Goal: Information Seeking & Learning: Learn about a topic

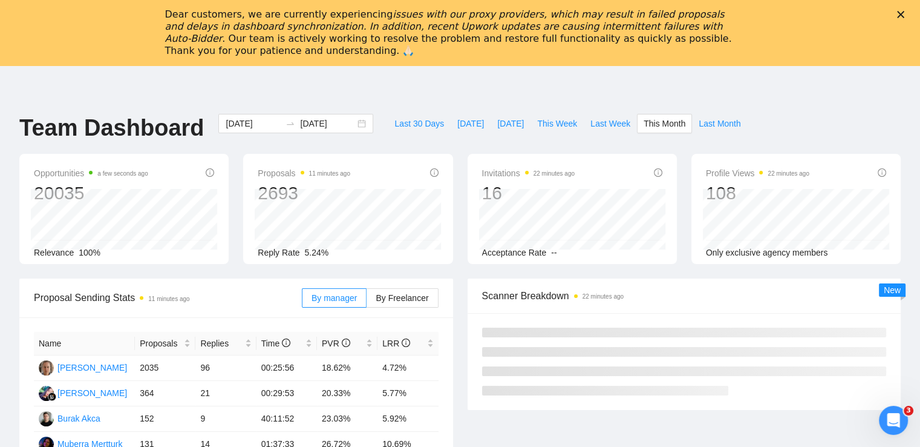
click at [909, 16] on div "Close" at bounding box center [903, 14] width 12 height 7
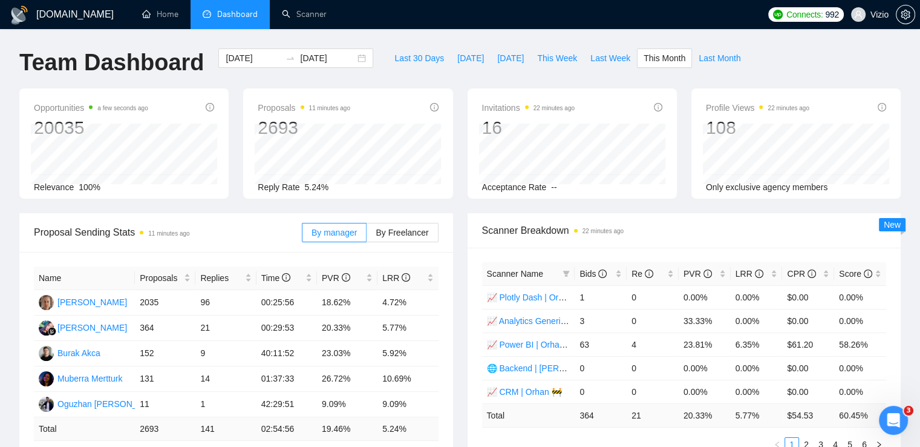
drag, startPoint x: 428, startPoint y: 192, endPoint x: 427, endPoint y: 93, distance: 99.8
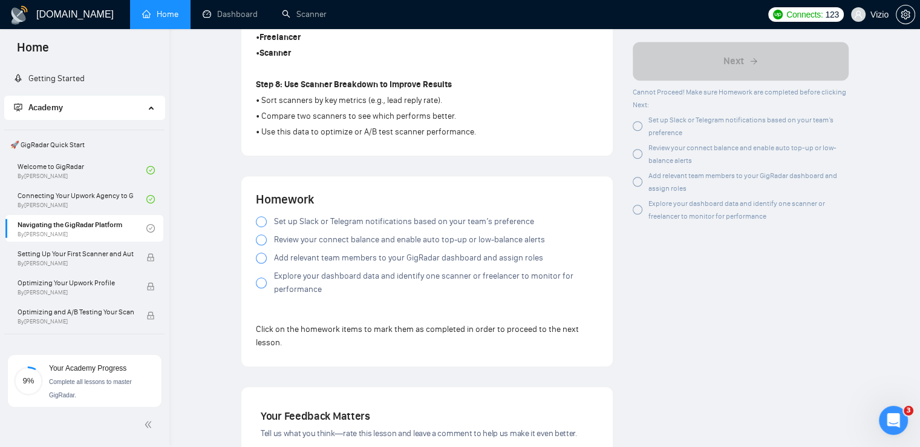
scroll to position [968, 0]
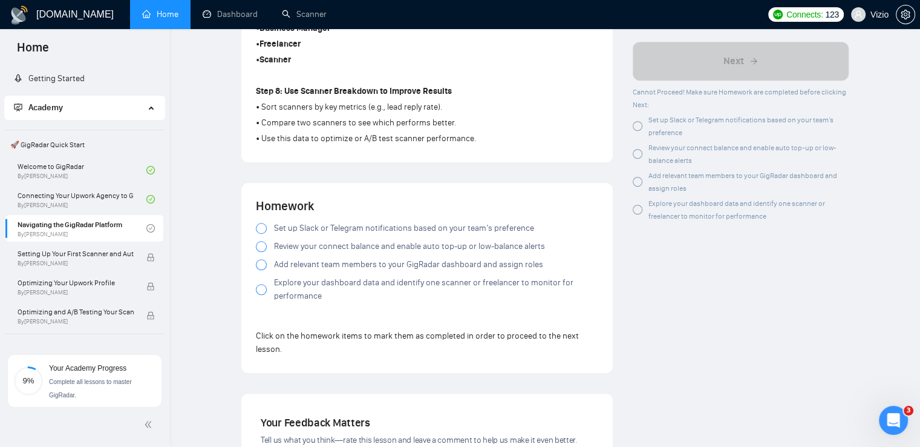
click at [260, 237] on div "Set up Slack or Telegram notifications based on your team’s preference Review y…" at bounding box center [427, 264] width 342 height 86
click at [261, 233] on div at bounding box center [261, 228] width 11 height 11
drag, startPoint x: 261, startPoint y: 240, endPoint x: 261, endPoint y: 249, distance: 8.5
click at [261, 240] on label "Review your connect balance and enable auto top-up or low-balance alerts" at bounding box center [427, 246] width 342 height 13
click at [261, 249] on div at bounding box center [261, 246] width 11 height 11
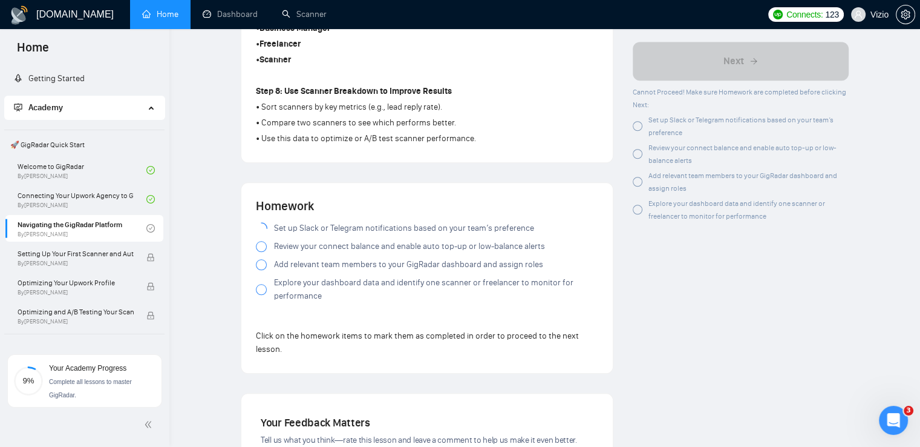
click at [261, 266] on div at bounding box center [261, 264] width 11 height 11
click at [260, 286] on div at bounding box center [261, 289] width 11 height 11
click at [261, 250] on div at bounding box center [261, 246] width 11 height 11
click at [264, 291] on div at bounding box center [261, 289] width 11 height 11
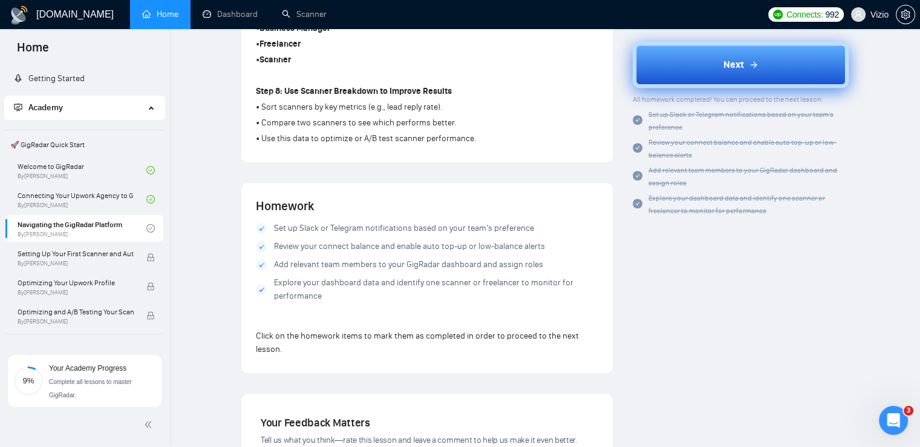
click at [712, 80] on button "Next" at bounding box center [741, 65] width 216 height 46
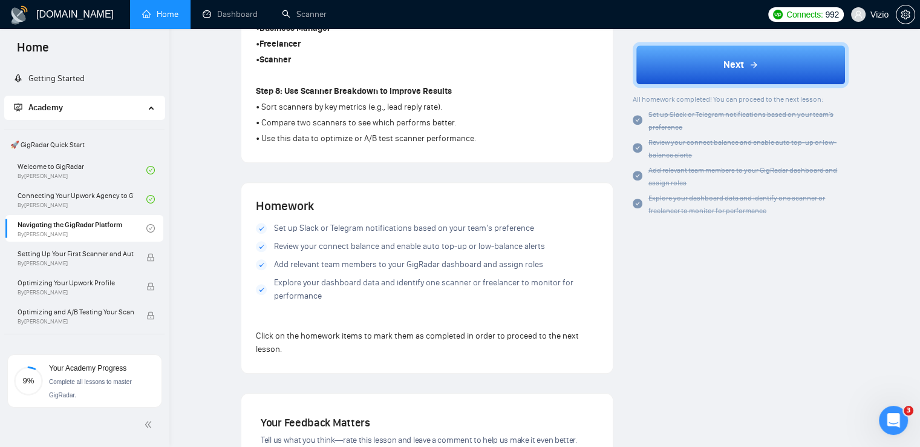
scroll to position [377, 0]
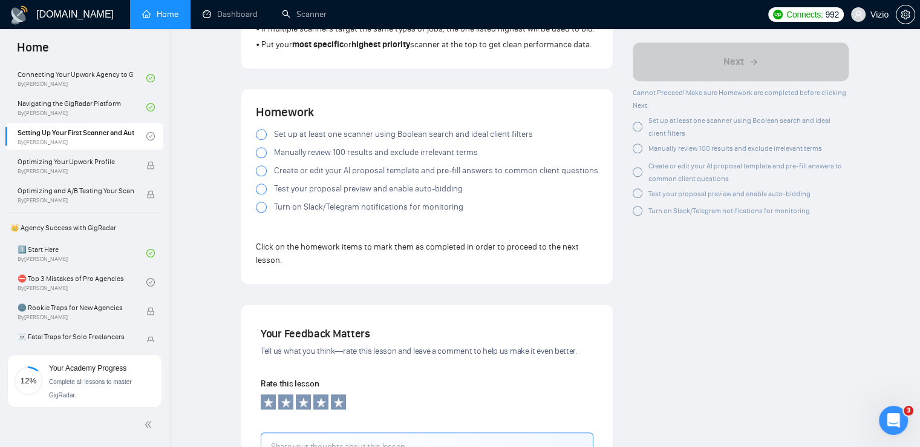
scroll to position [1059, 0]
click at [258, 136] on div at bounding box center [261, 132] width 11 height 11
click at [261, 151] on div at bounding box center [261, 150] width 11 height 11
click at [262, 166] on div at bounding box center [261, 168] width 11 height 11
click at [259, 172] on div at bounding box center [261, 168] width 11 height 11
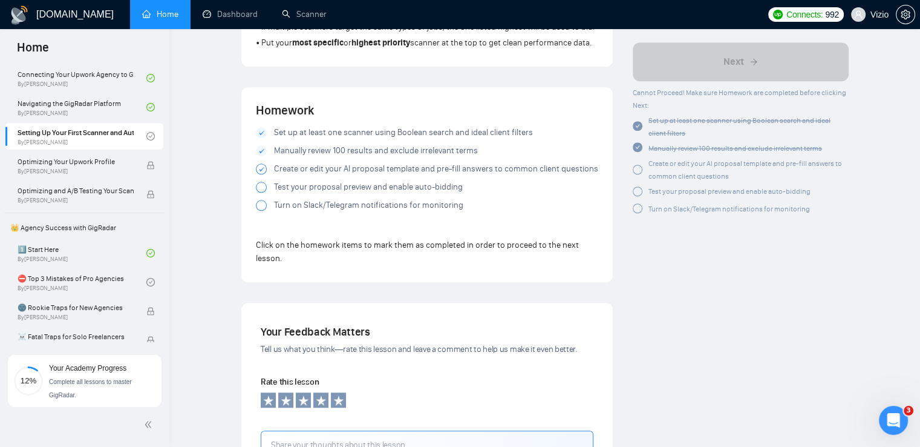
click at [261, 188] on div at bounding box center [261, 187] width 11 height 11
click at [261, 208] on div at bounding box center [261, 205] width 11 height 11
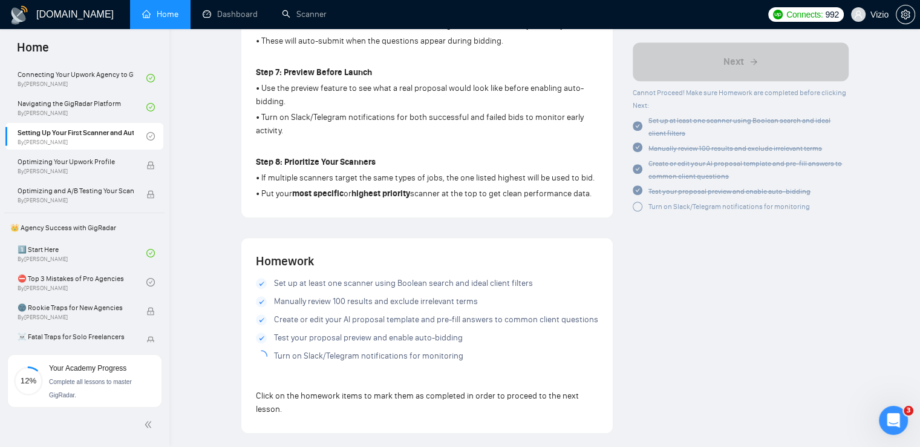
scroll to position [817, 0]
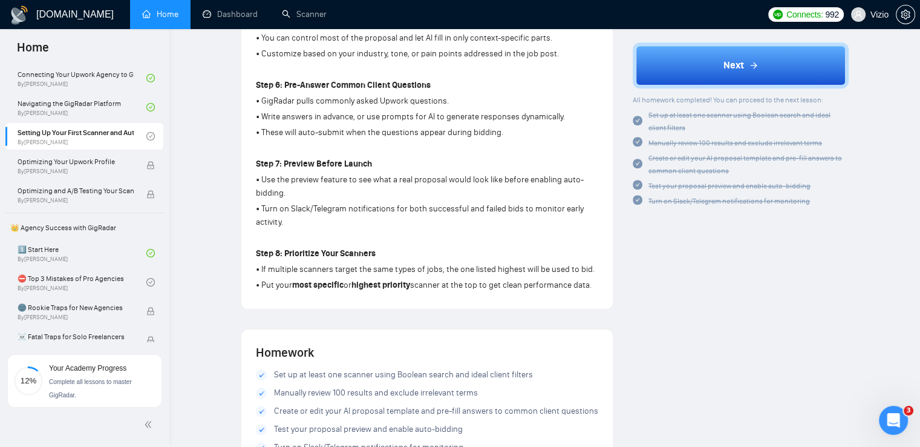
click at [670, 91] on div "Next All homework completed! You can proceed to the next lesson: Set up at leas…" at bounding box center [741, 124] width 216 height 165
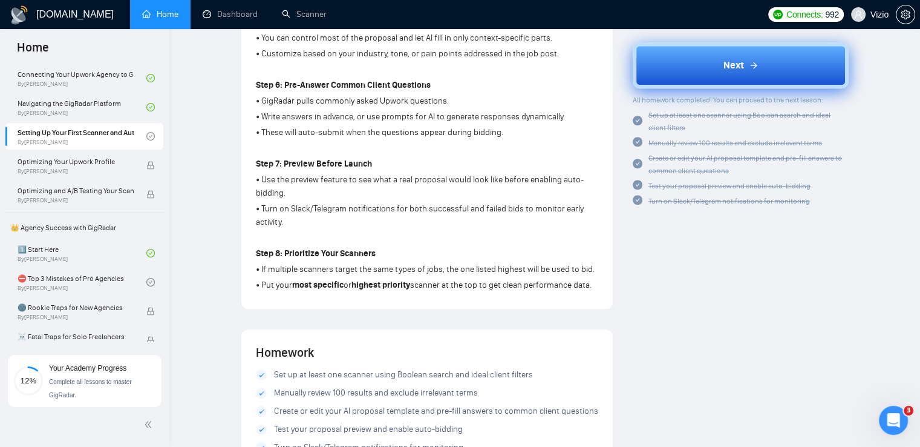
click at [670, 77] on button "Next" at bounding box center [741, 65] width 216 height 46
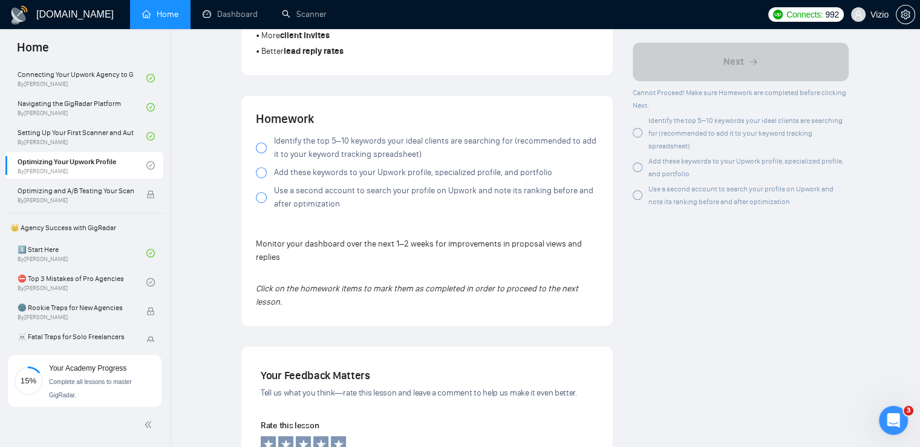
scroll to position [817, 0]
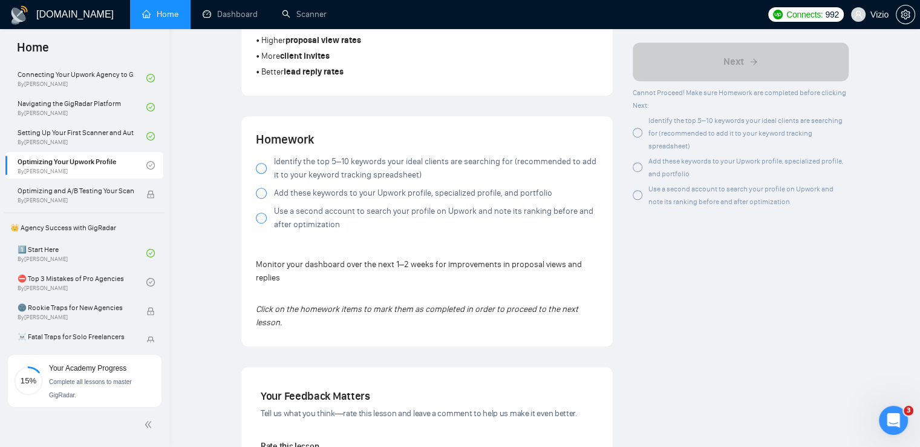
drag, startPoint x: 264, startPoint y: 168, endPoint x: 268, endPoint y: 179, distance: 12.3
click at [264, 170] on div at bounding box center [261, 168] width 11 height 11
click at [264, 190] on div at bounding box center [261, 193] width 11 height 11
click at [261, 194] on div at bounding box center [261, 193] width 11 height 11
click at [261, 218] on div at bounding box center [261, 217] width 11 height 11
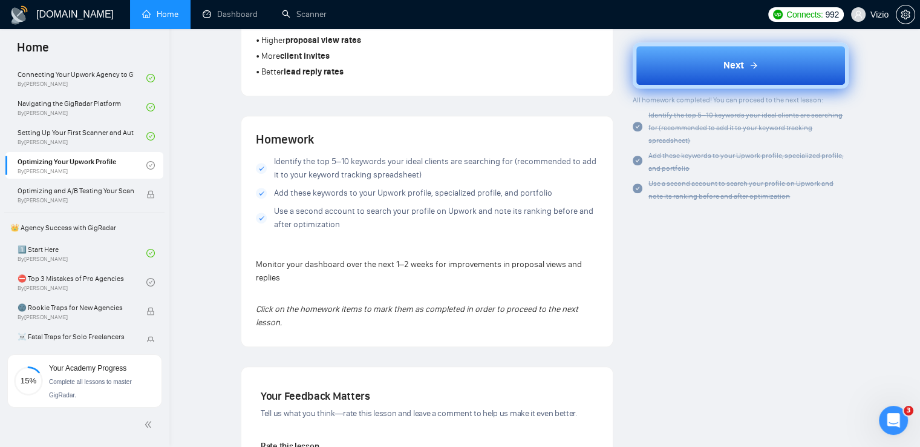
click at [764, 65] on button "Next" at bounding box center [741, 65] width 216 height 46
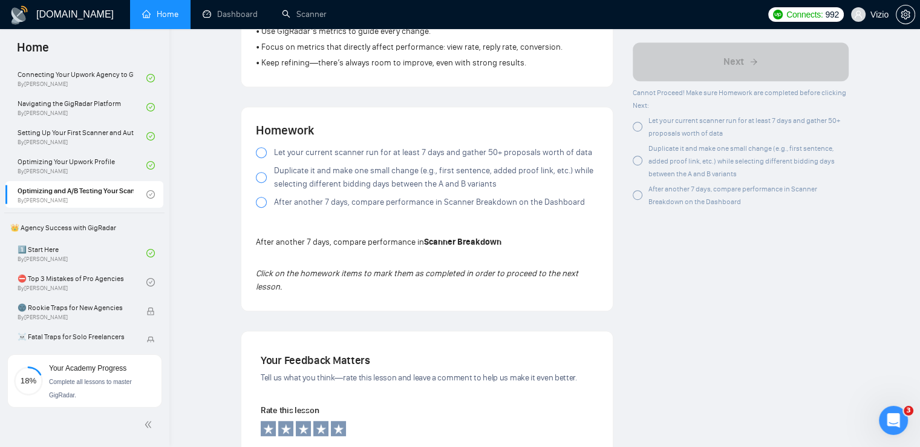
scroll to position [756, 0]
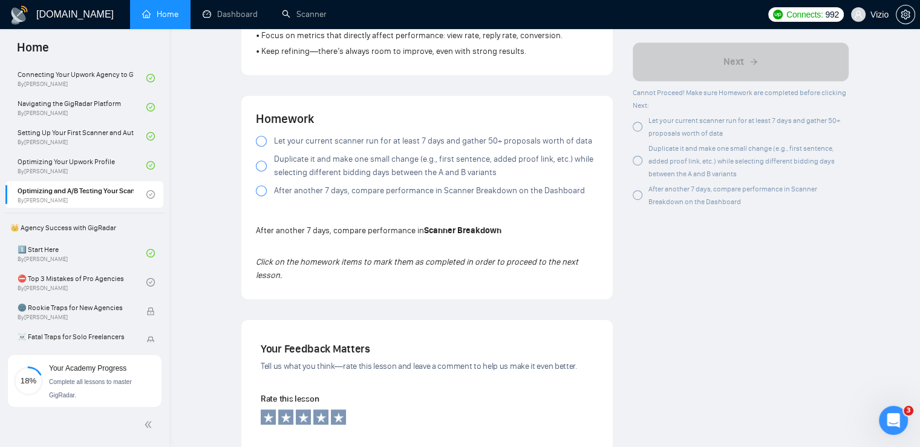
click at [264, 137] on div at bounding box center [261, 141] width 11 height 11
click at [261, 166] on div at bounding box center [261, 165] width 11 height 11
click at [262, 189] on div at bounding box center [261, 190] width 11 height 11
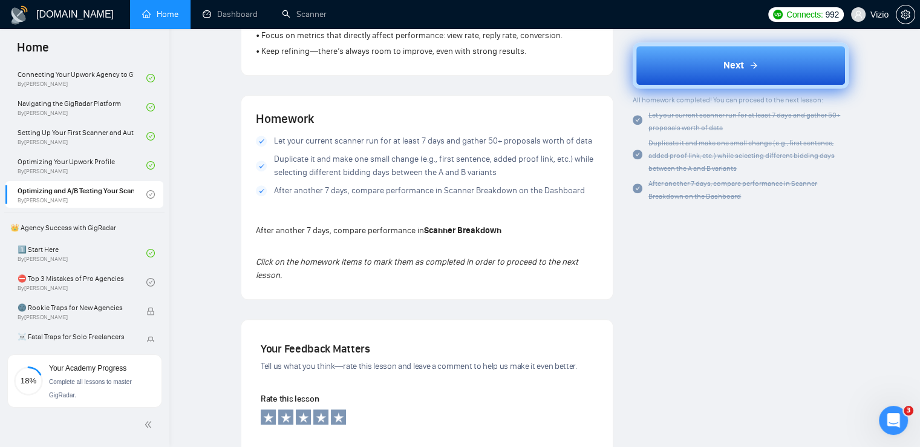
click at [716, 65] on button "Next" at bounding box center [741, 65] width 216 height 46
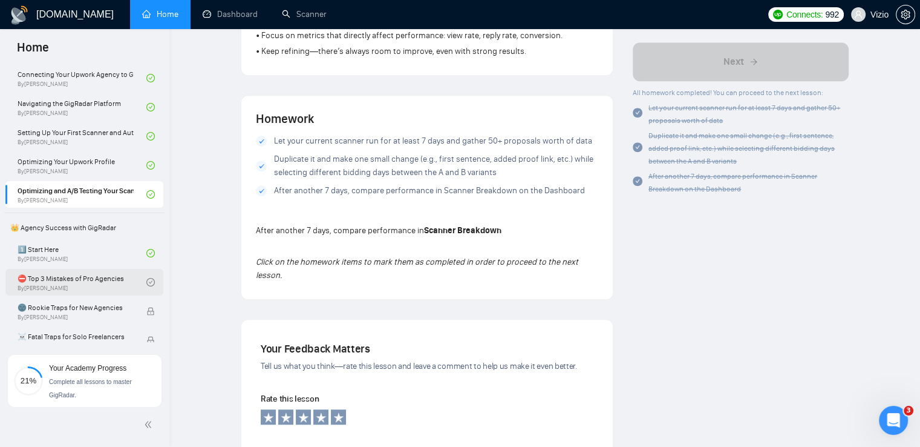
click at [74, 283] on link "⛔ Top 3 Mistakes of Pro Agencies By Vadym Ovcharenko" at bounding box center [82, 282] width 129 height 27
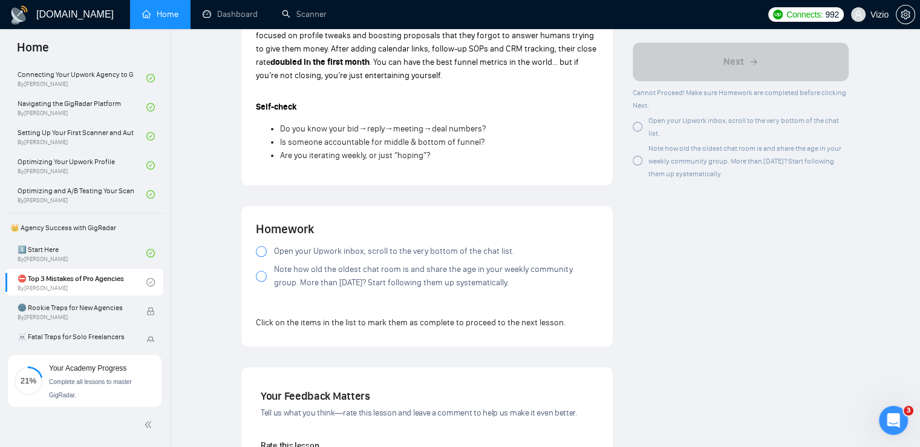
scroll to position [1086, 0]
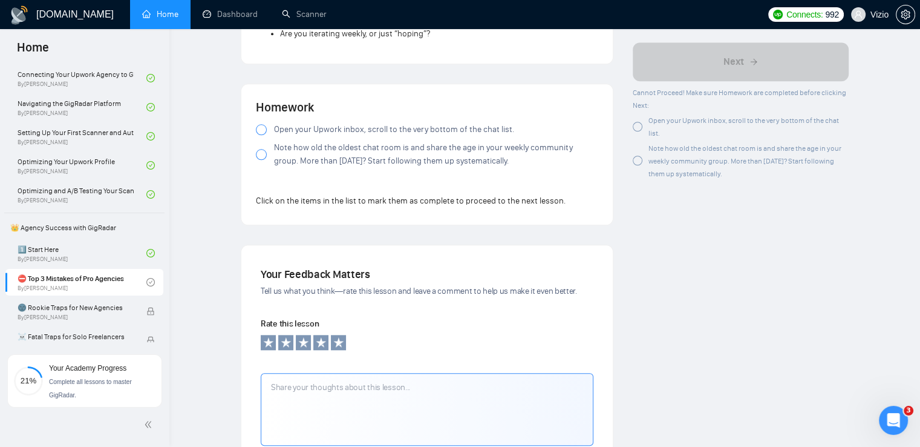
click at [257, 149] on div at bounding box center [261, 154] width 11 height 11
click at [260, 124] on div at bounding box center [261, 129] width 11 height 11
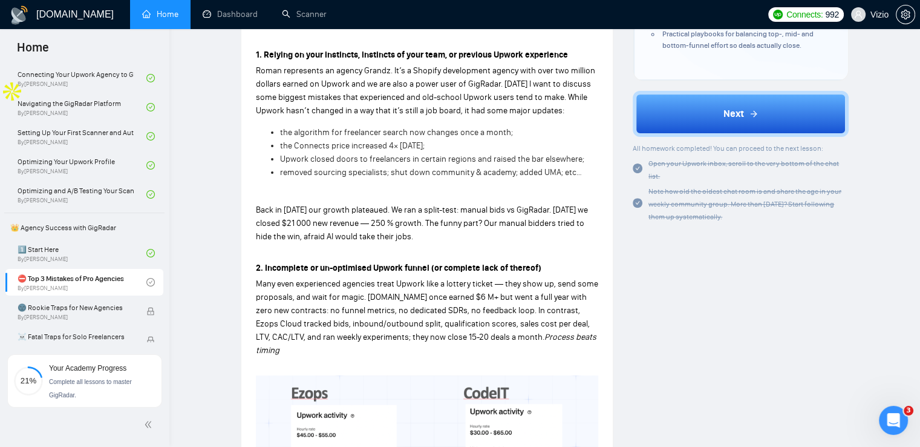
scroll to position [300, 0]
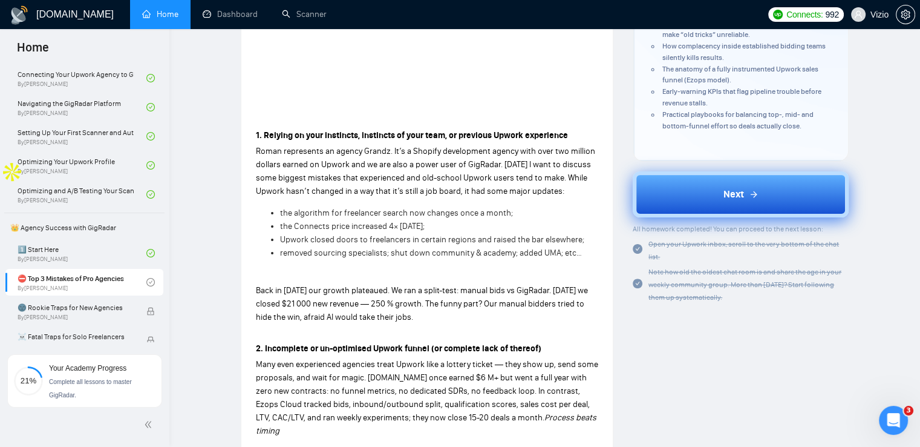
click at [726, 187] on span "Next" at bounding box center [734, 194] width 21 height 15
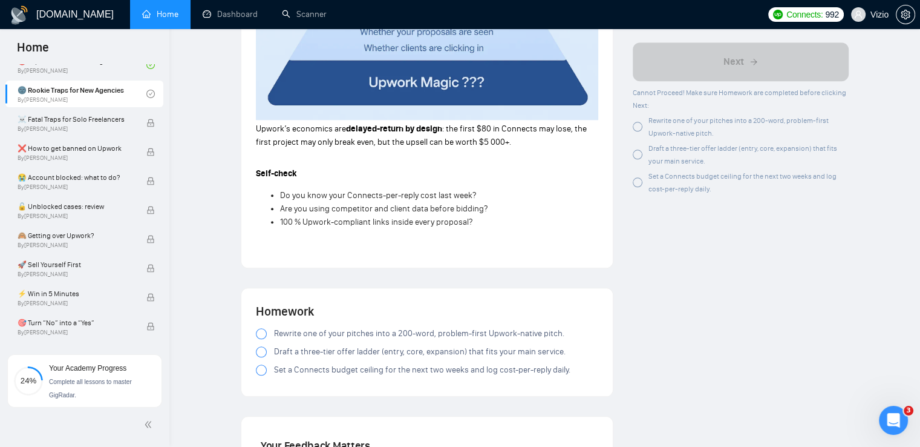
scroll to position [1228, 0]
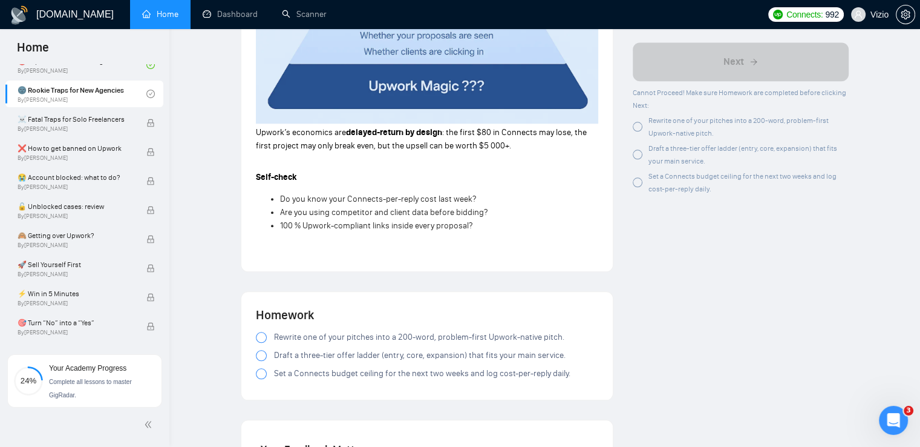
click at [260, 337] on div at bounding box center [261, 337] width 11 height 11
click at [261, 357] on div at bounding box center [261, 355] width 11 height 11
click at [261, 373] on div at bounding box center [261, 373] width 11 height 11
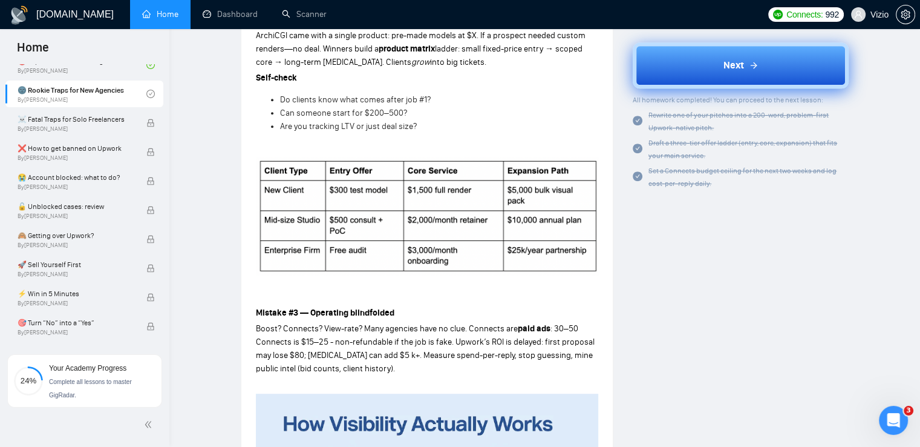
scroll to position [563, 0]
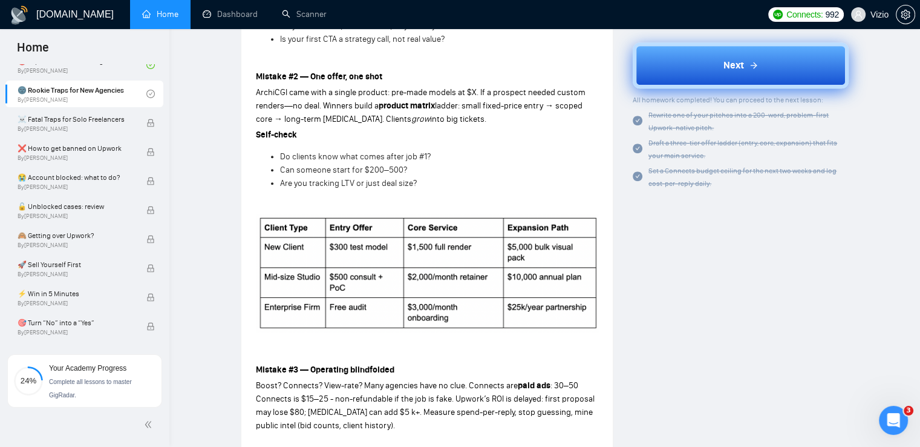
click at [671, 80] on button "Next" at bounding box center [741, 65] width 216 height 46
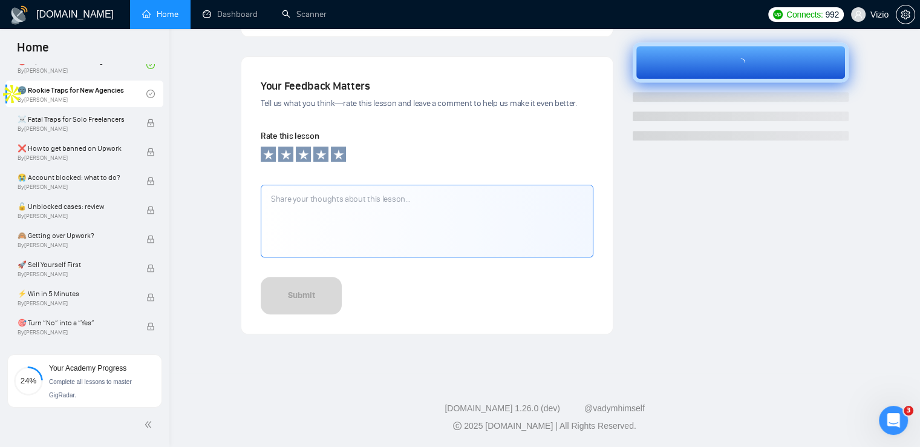
scroll to position [377, 0]
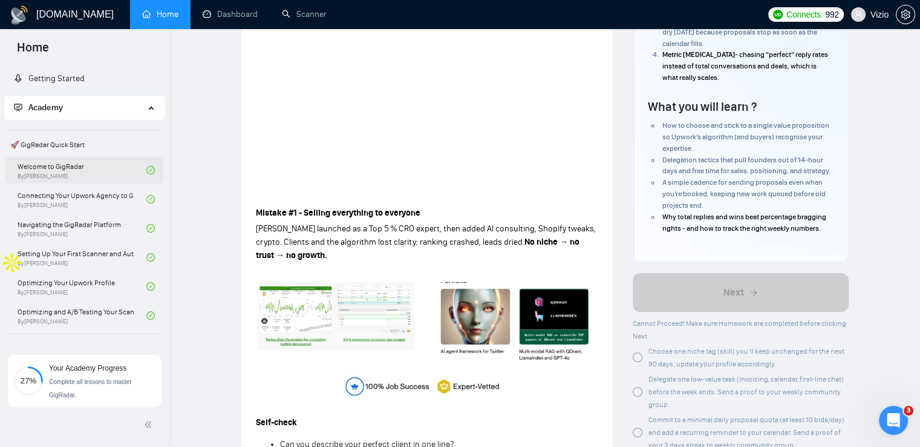
scroll to position [212, 0]
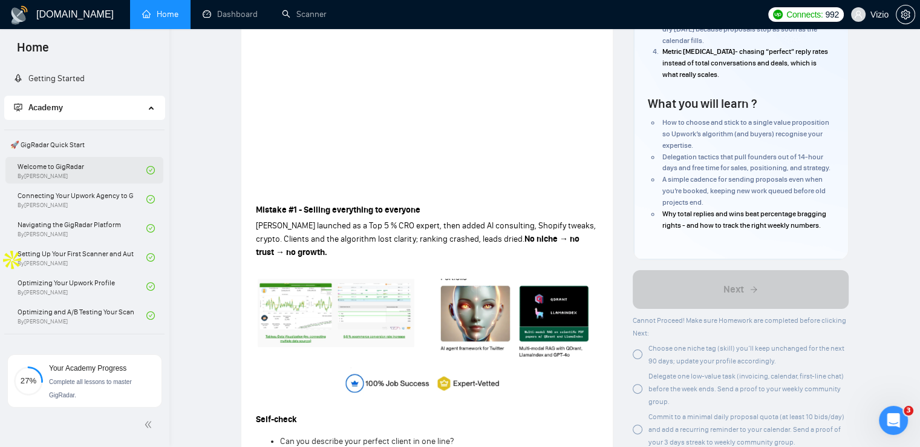
click at [56, 165] on link "Welcome to GigRadar By Vlad Timinsky" at bounding box center [82, 170] width 129 height 27
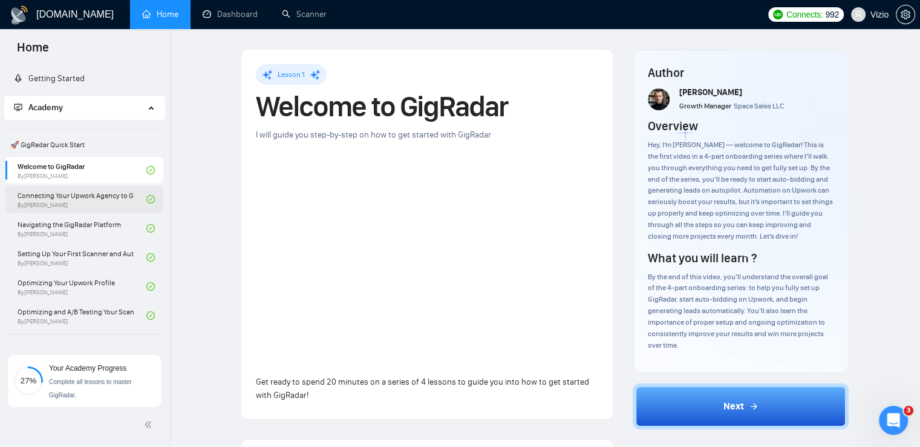
click at [76, 194] on link "Connecting Your Upwork Agency to GigRadar By Vlad Timinsky" at bounding box center [82, 199] width 129 height 27
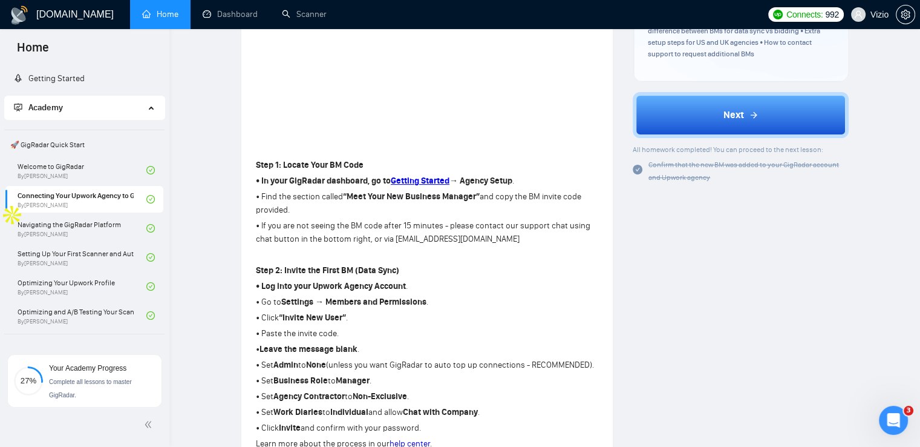
scroll to position [303, 0]
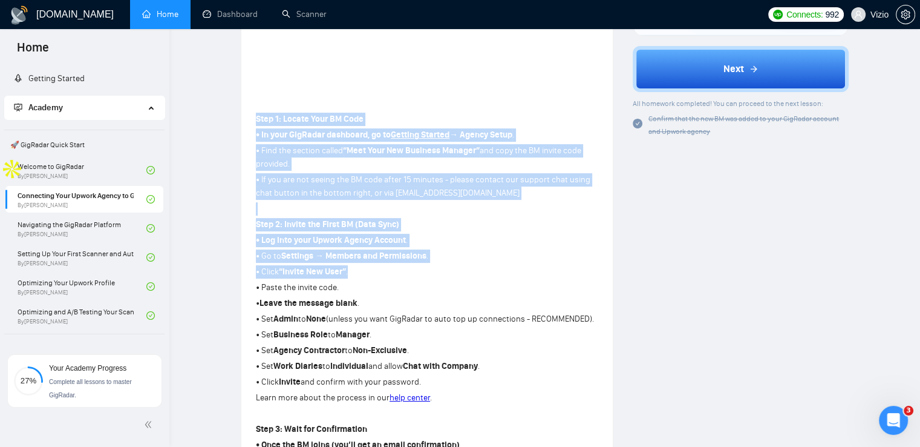
drag, startPoint x: 247, startPoint y: 116, endPoint x: 361, endPoint y: 271, distance: 192.5
click at [361, 271] on div "Lesson 2 Connecting Your Upwork Agency to GigRadar Learn how to securely link y…" at bounding box center [427, 191] width 372 height 889
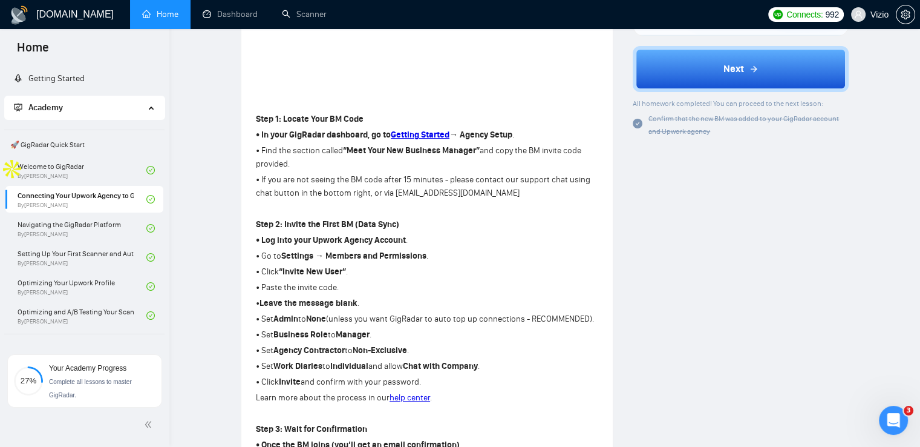
click at [364, 279] on div "Step 1: Locate Your BM Code • In your GigRadar dashboard, go to Getting Started…" at bounding box center [427, 366] width 342 height 512
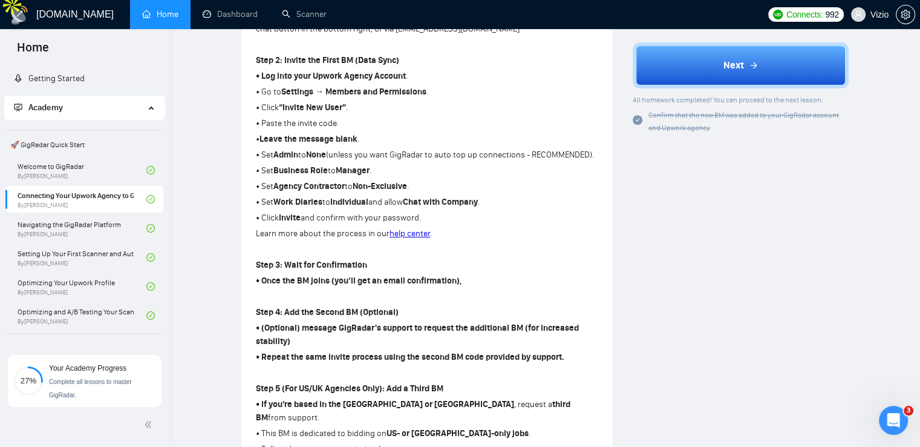
scroll to position [484, 0]
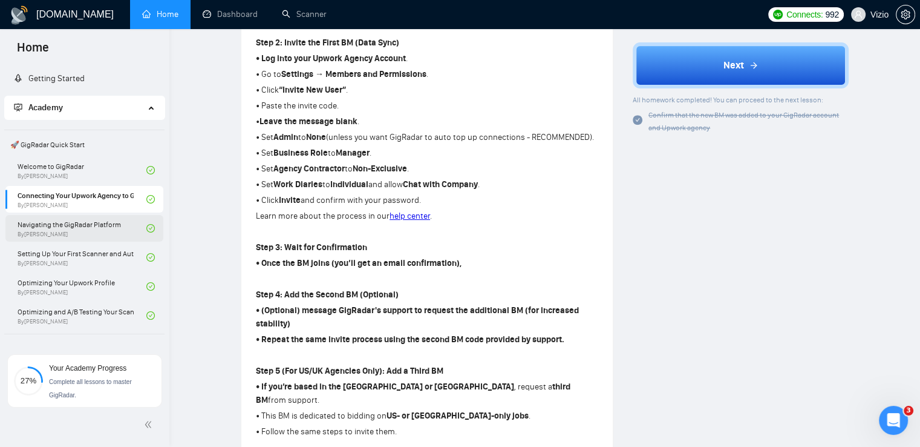
click at [48, 235] on link "Navigating the GigRadar Platform By Vlad Timinsky" at bounding box center [82, 228] width 129 height 27
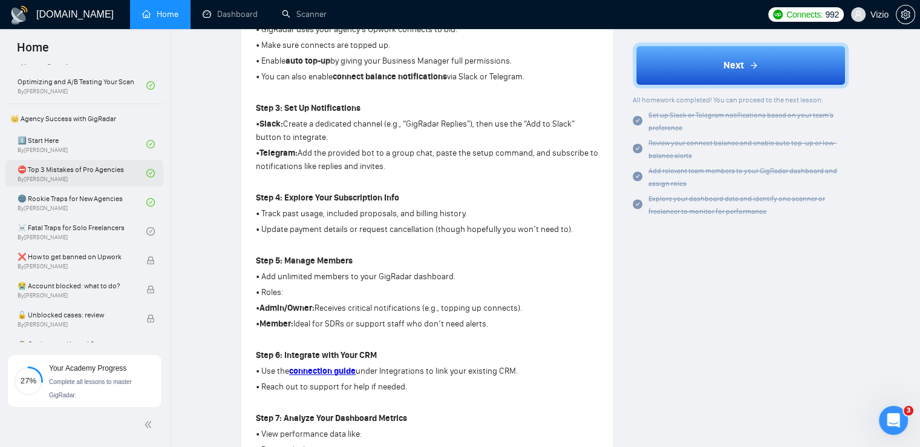
scroll to position [303, 0]
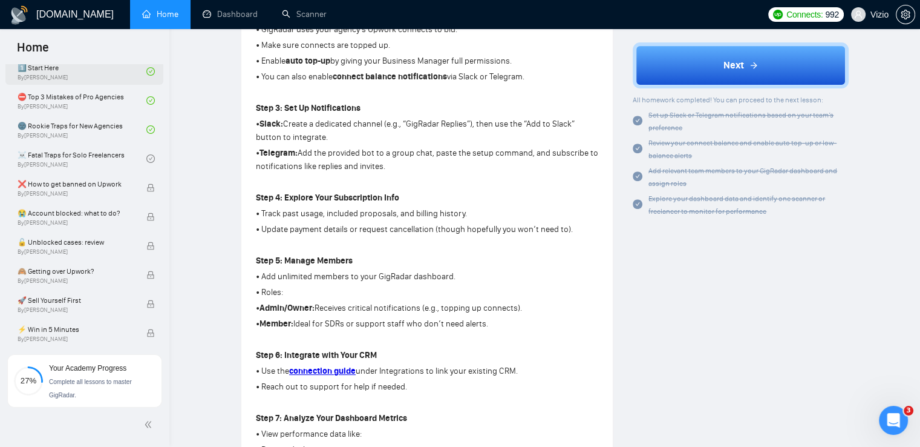
click at [66, 71] on link "1️⃣ Start Here By Vadym Ovcharenko" at bounding box center [82, 71] width 129 height 27
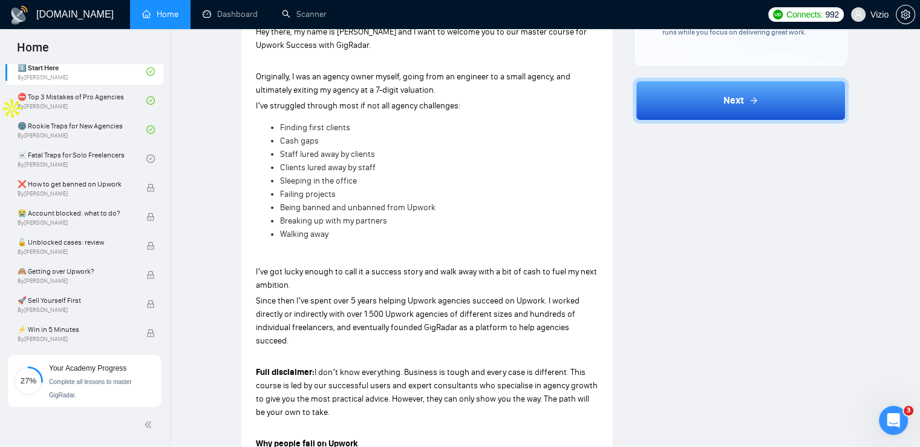
scroll to position [666, 0]
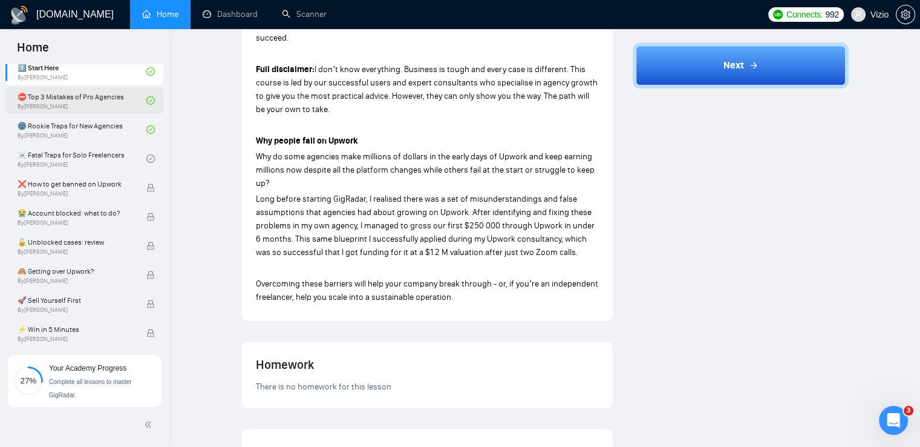
click at [37, 101] on link "⛔ Top 3 Mistakes of Pro Agencies By Vadym Ovcharenko" at bounding box center [82, 100] width 129 height 27
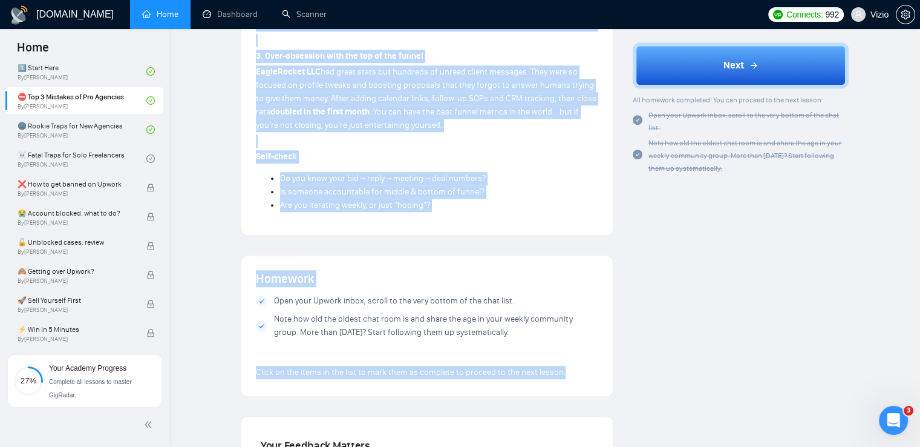
scroll to position [939, 0]
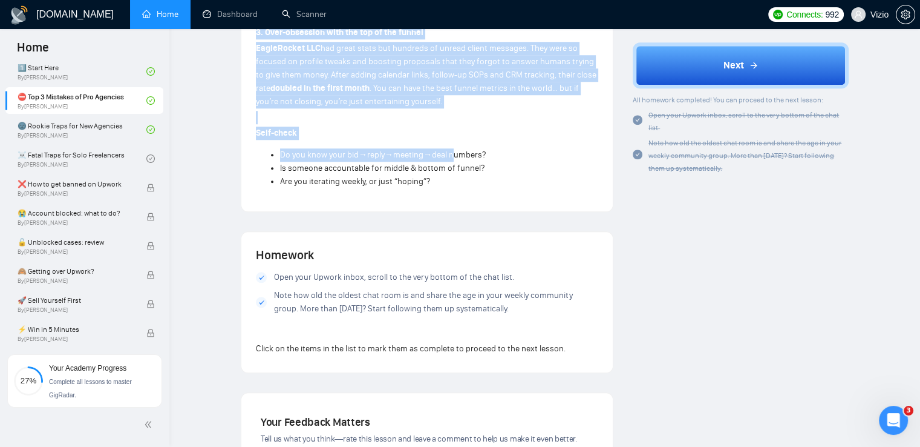
drag, startPoint x: 252, startPoint y: 250, endPoint x: 450, endPoint y: 131, distance: 231.2
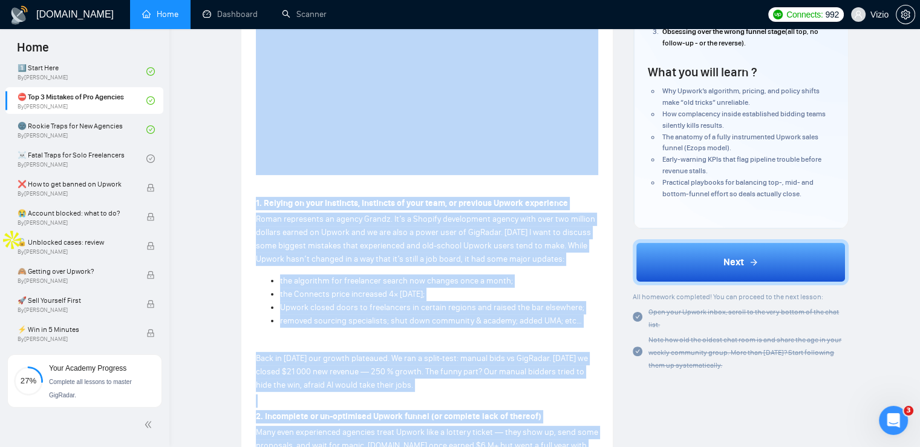
scroll to position [102, 0]
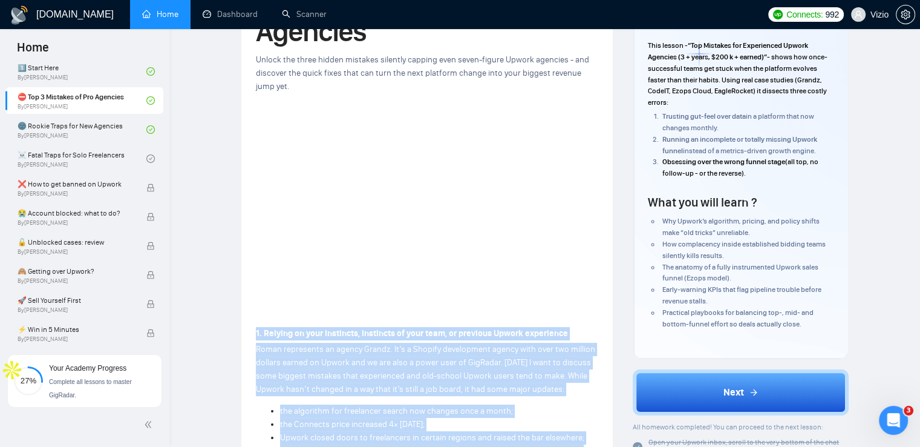
drag, startPoint x: 438, startPoint y: 295, endPoint x: 249, endPoint y: 337, distance: 194.1
copy div "1. Relying on your instincts, instincts of your team, or previous Upwork experi…"
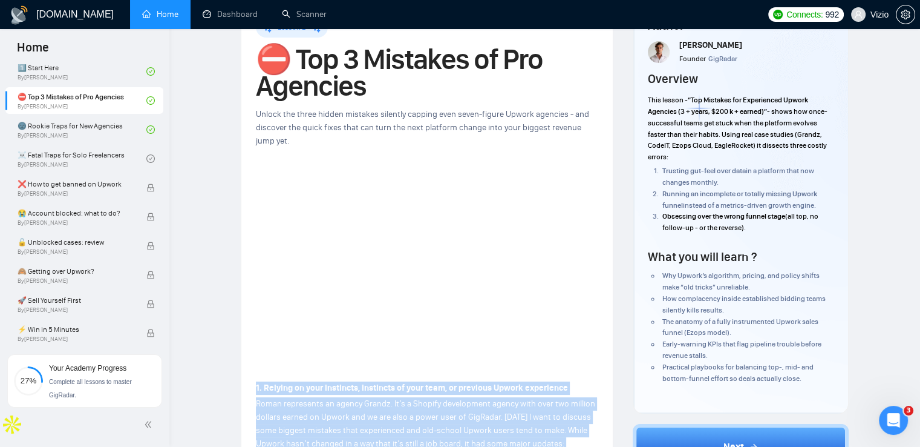
scroll to position [0, 0]
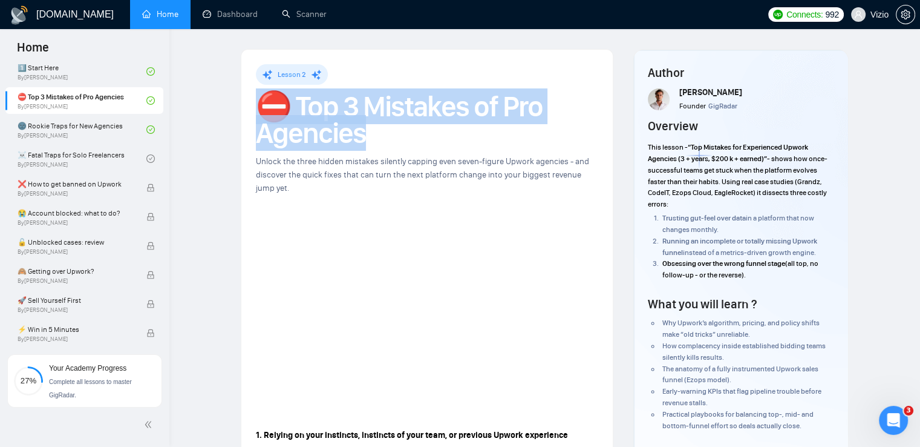
drag, startPoint x: 373, startPoint y: 140, endPoint x: 254, endPoint y: 110, distance: 122.4
copy h1 "⛔ Top 3 Mistakes of Pro Agencies"
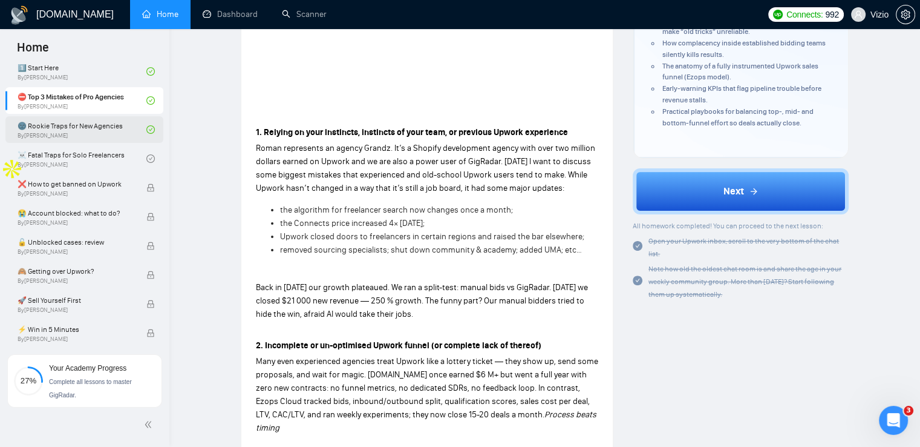
click at [32, 127] on link "🌚 Rookie Traps for New Agencies By Vadym Ovcharenko" at bounding box center [82, 129] width 129 height 27
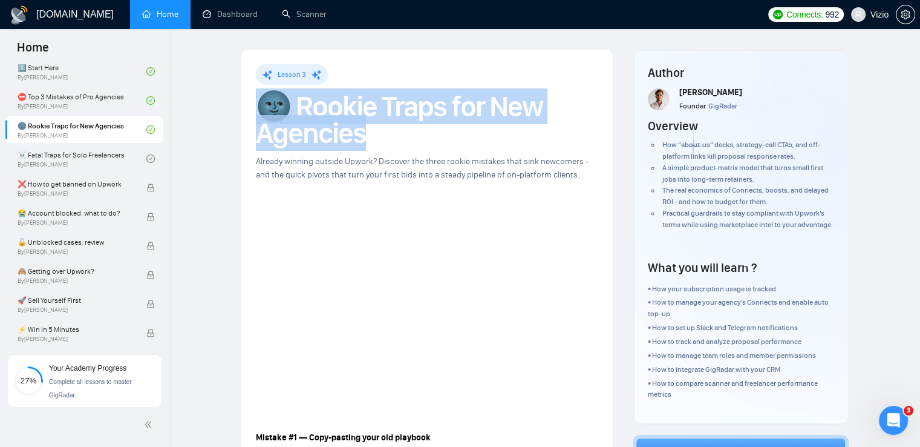
drag, startPoint x: 372, startPoint y: 130, endPoint x: 254, endPoint y: 94, distance: 123.3
copy h1 "🌚 Rookie Traps for New Agencies"
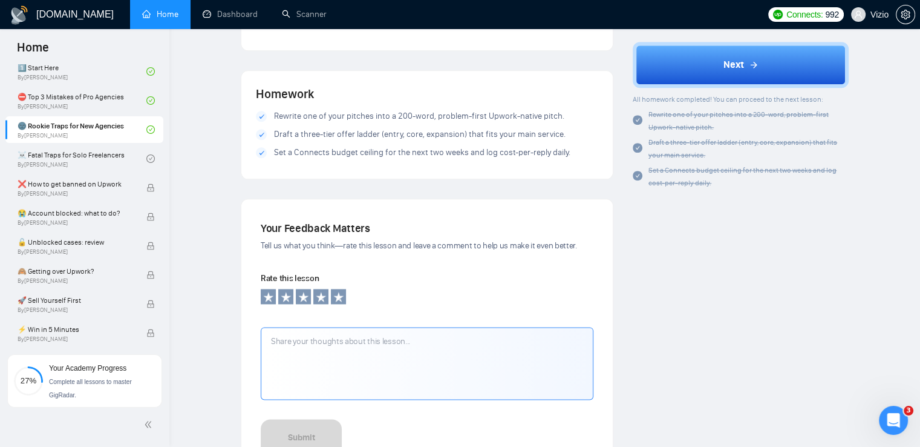
scroll to position [1350, 0]
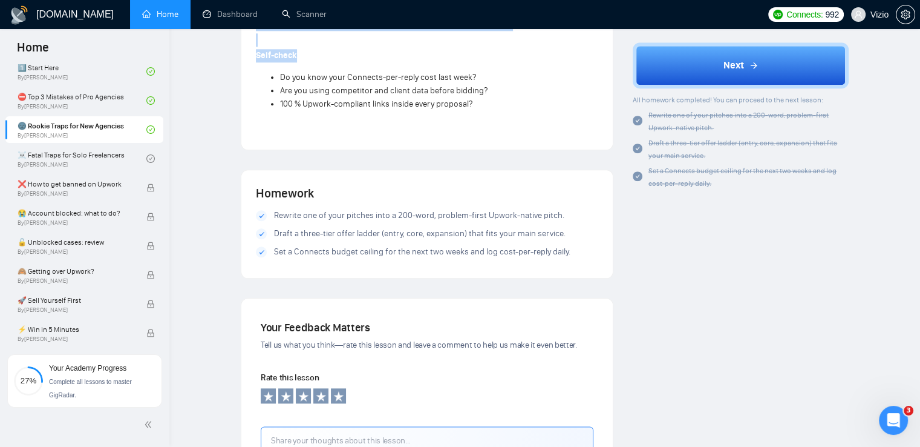
drag, startPoint x: 252, startPoint y: 131, endPoint x: 496, endPoint y: 109, distance: 244.2
copy div "Mistake #1 — Copy-pasting your old playbook I meet founders with gorgeous sites…"
click at [85, 154] on link "☠️ Fatal Traps for Solo Freelancers By Vadym Ovcharenko" at bounding box center [82, 158] width 129 height 27
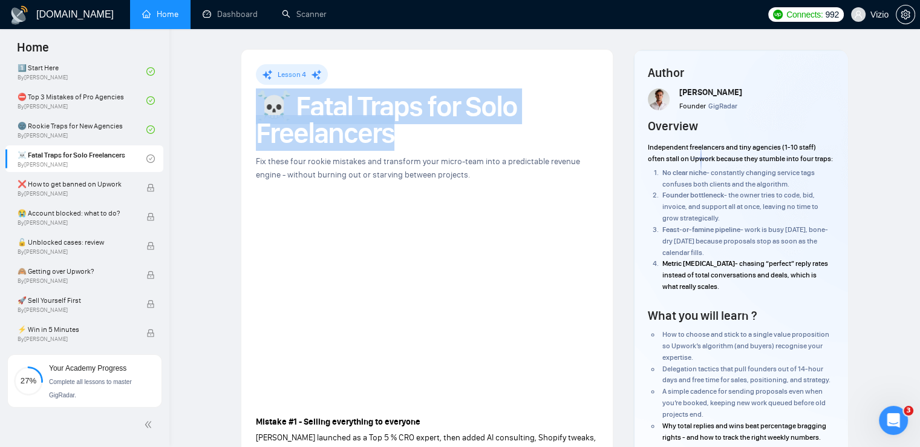
drag, startPoint x: 346, startPoint y: 129, endPoint x: 256, endPoint y: 114, distance: 91.3
click at [256, 114] on h1 "☠️ Fatal Traps for Solo Freelancers" at bounding box center [427, 119] width 342 height 53
copy h1 "☠️ Fatal Traps for Solo Freelancers"
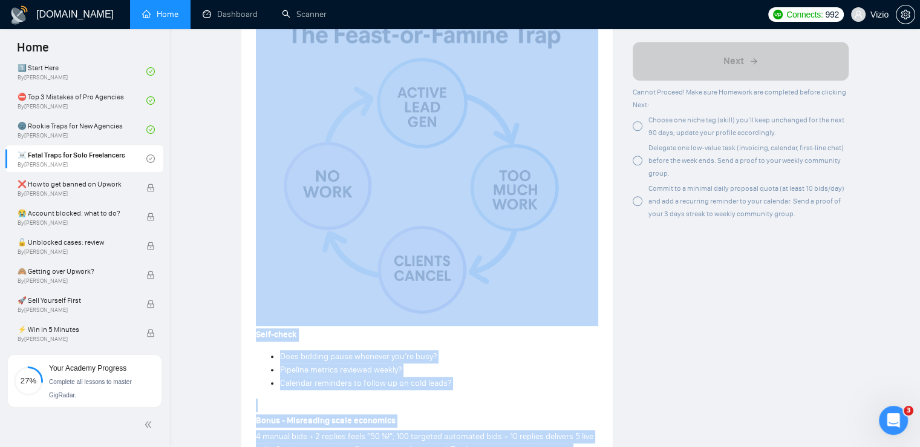
scroll to position [1063, 0]
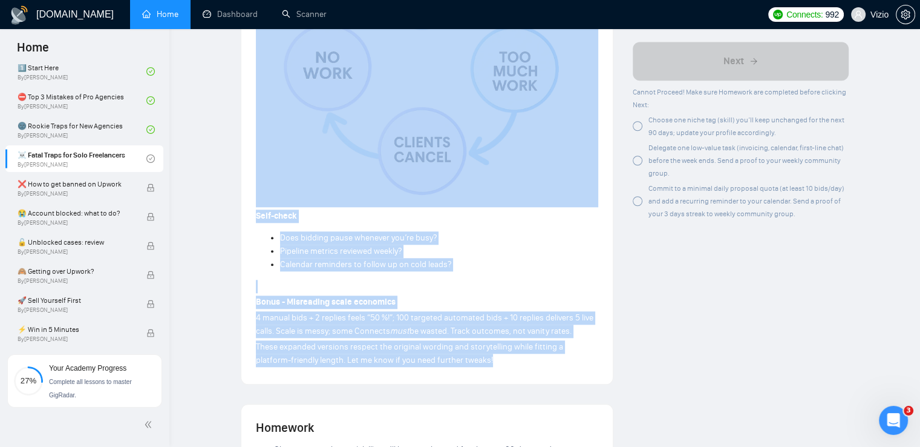
drag, startPoint x: 251, startPoint y: 117, endPoint x: 477, endPoint y: 359, distance: 331.4
copy div "Mistake #1 - Selling everything to everyone Tony launched as a Top 5 % CRO expe…"
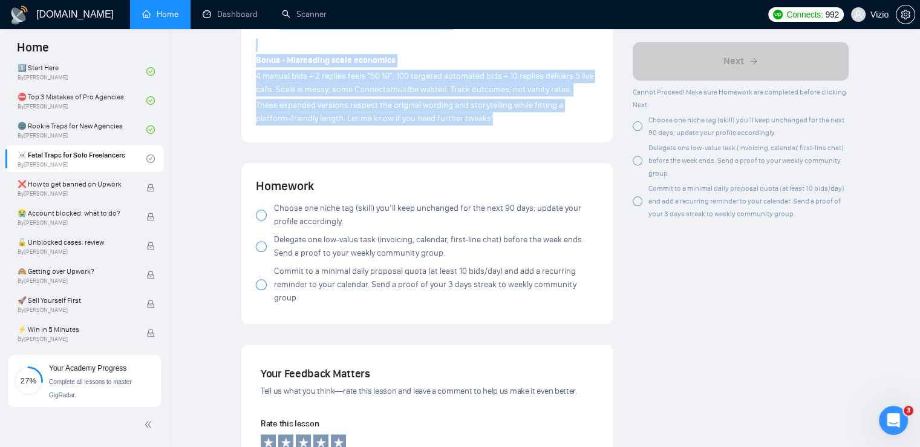
scroll to position [1305, 0]
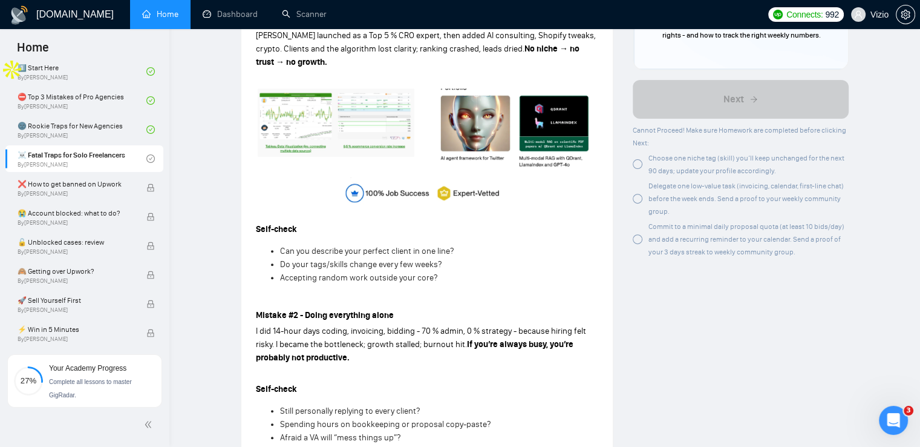
scroll to position [0, 0]
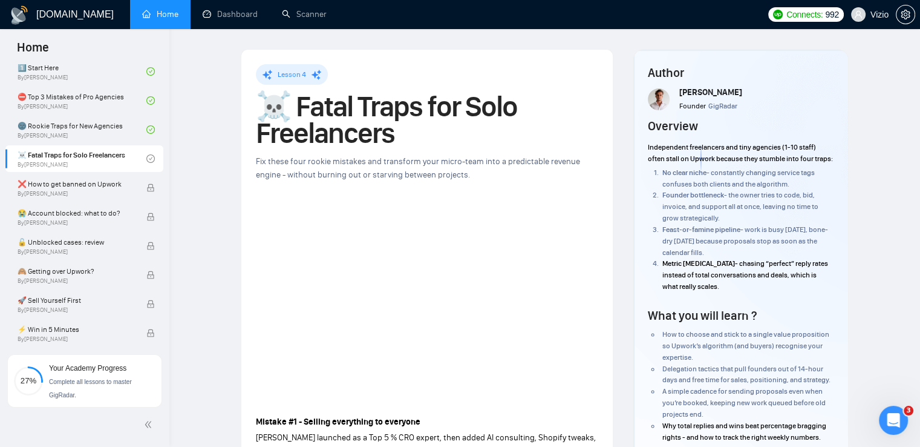
drag, startPoint x: 231, startPoint y: 342, endPoint x: 232, endPoint y: 111, distance: 231.2
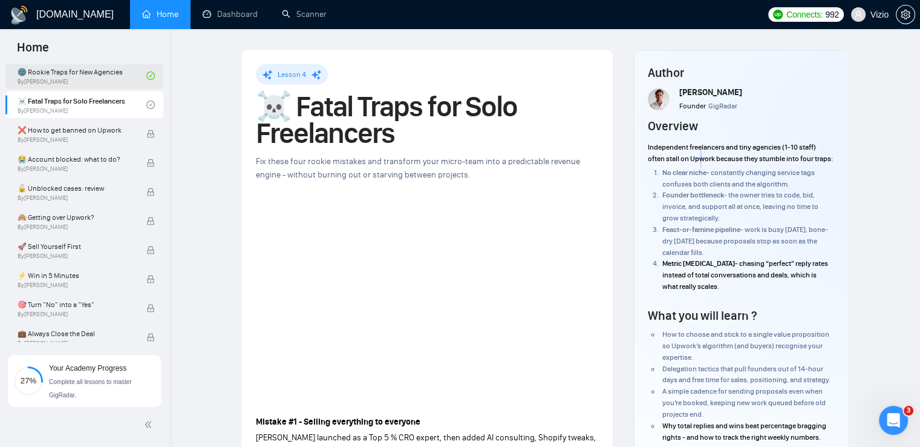
scroll to position [363, 0]
